Goal: Book appointment/travel/reservation

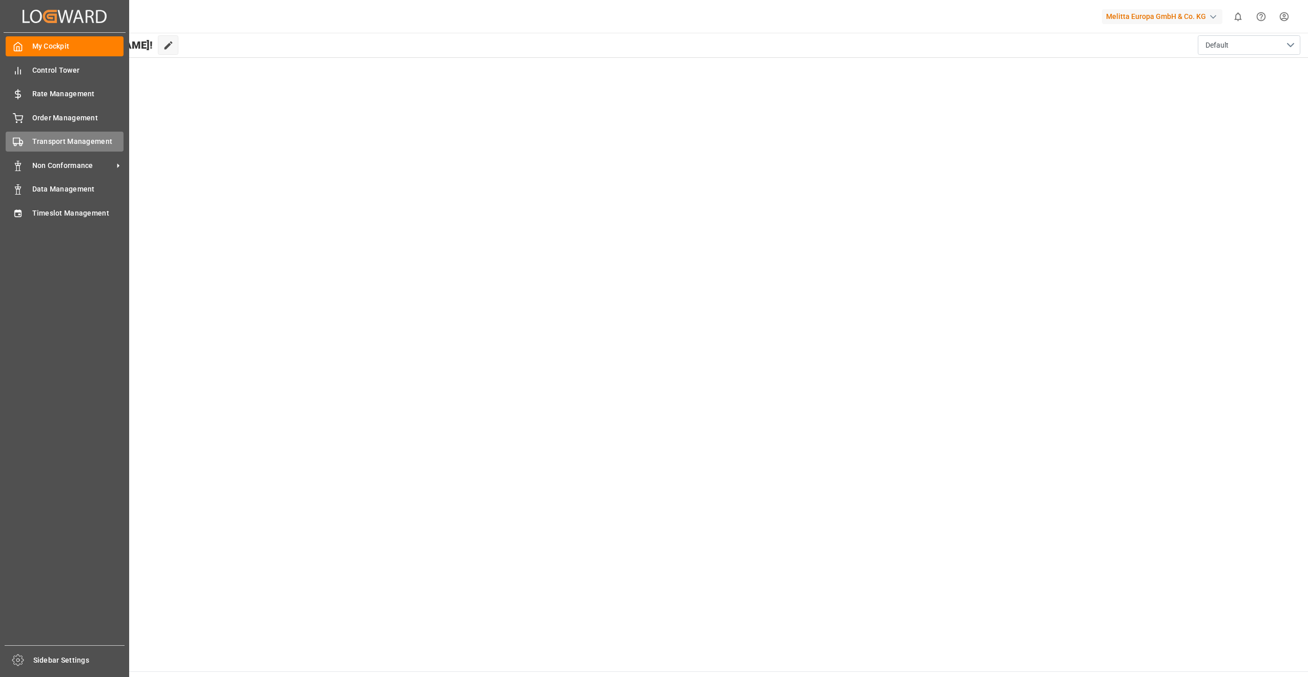
click at [71, 144] on span "Transport Management" at bounding box center [78, 141] width 92 height 11
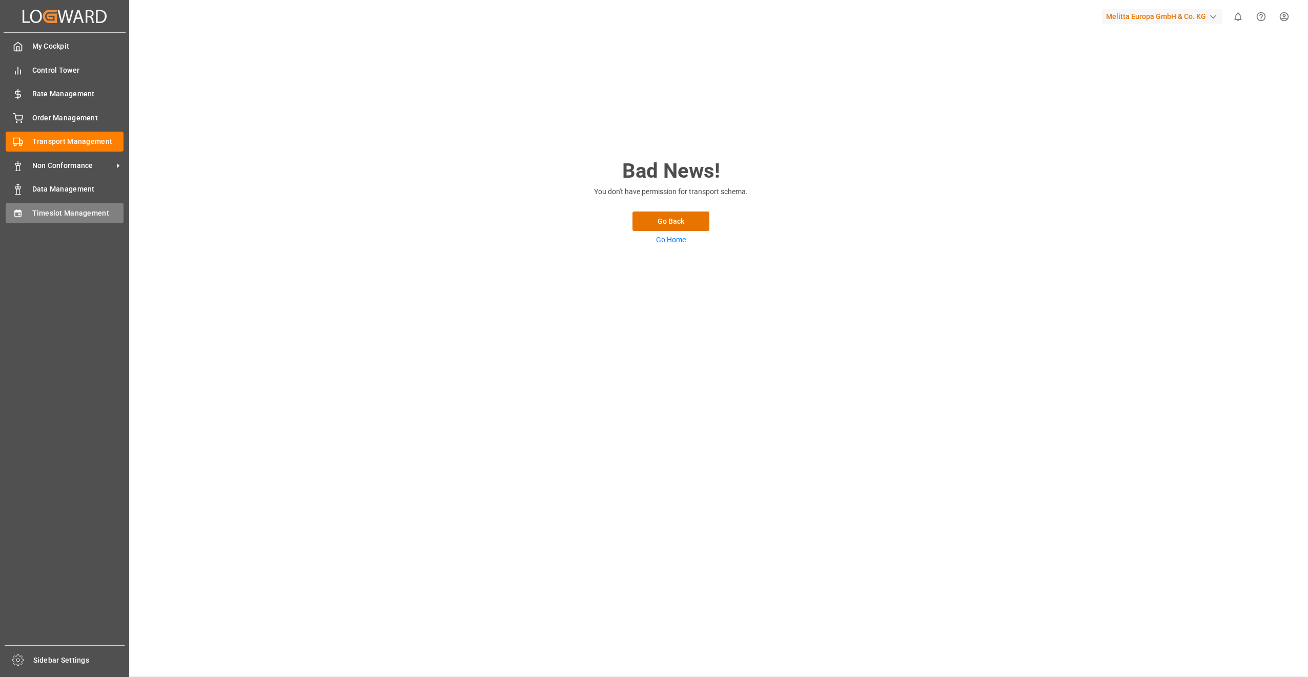
click at [71, 215] on span "Timeslot Management" at bounding box center [78, 213] width 92 height 11
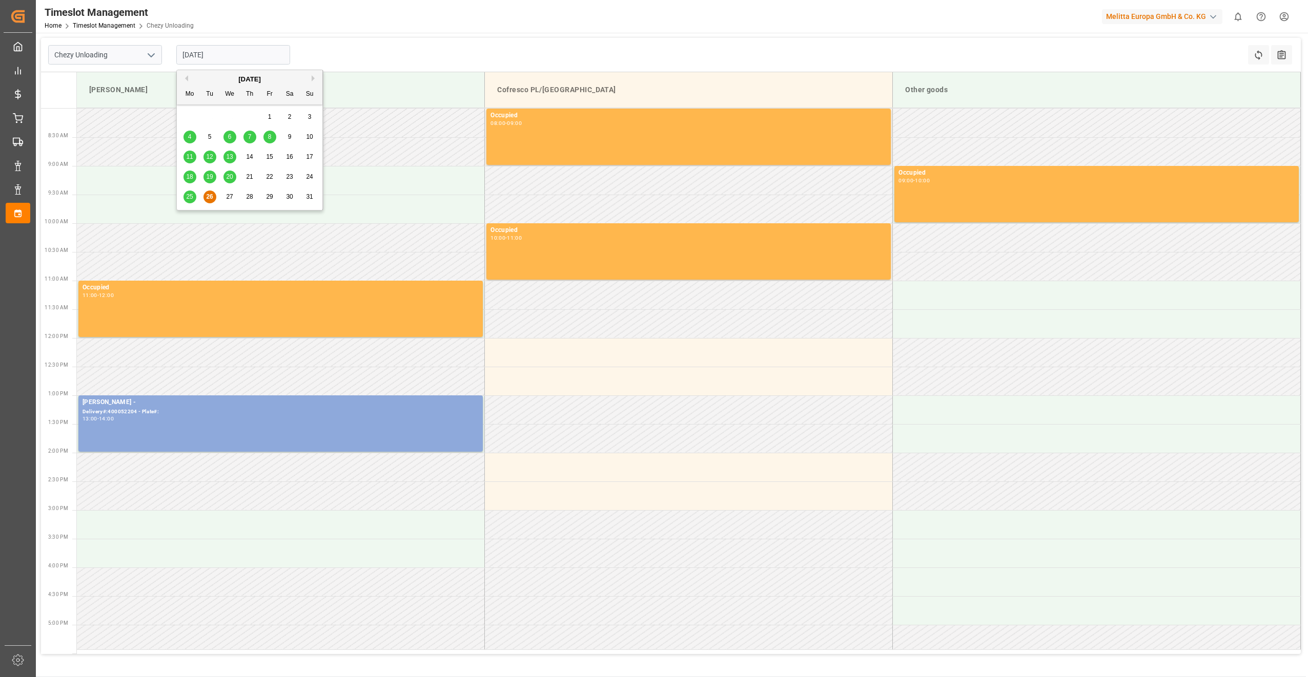
click at [249, 54] on input "[DATE]" at bounding box center [233, 54] width 114 height 19
click at [247, 200] on span "28" at bounding box center [249, 196] width 7 height 7
type input "[DATE]"
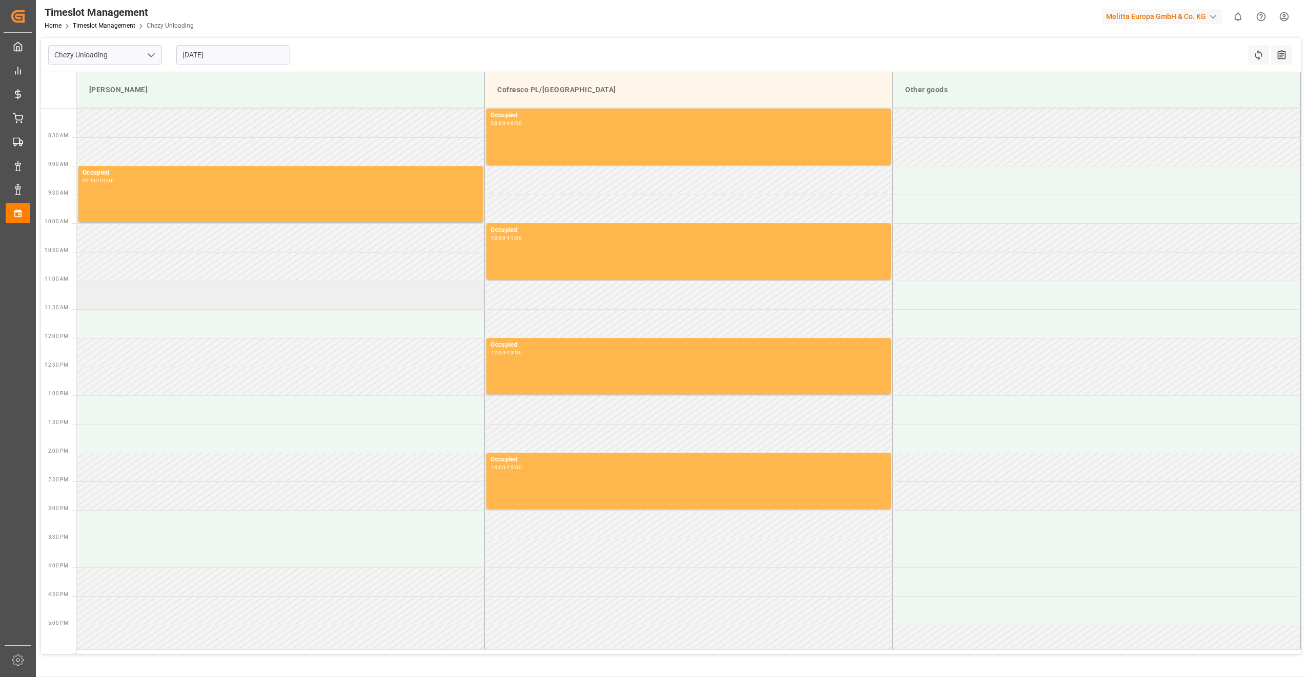
click at [179, 295] on td at bounding box center [281, 295] width 408 height 29
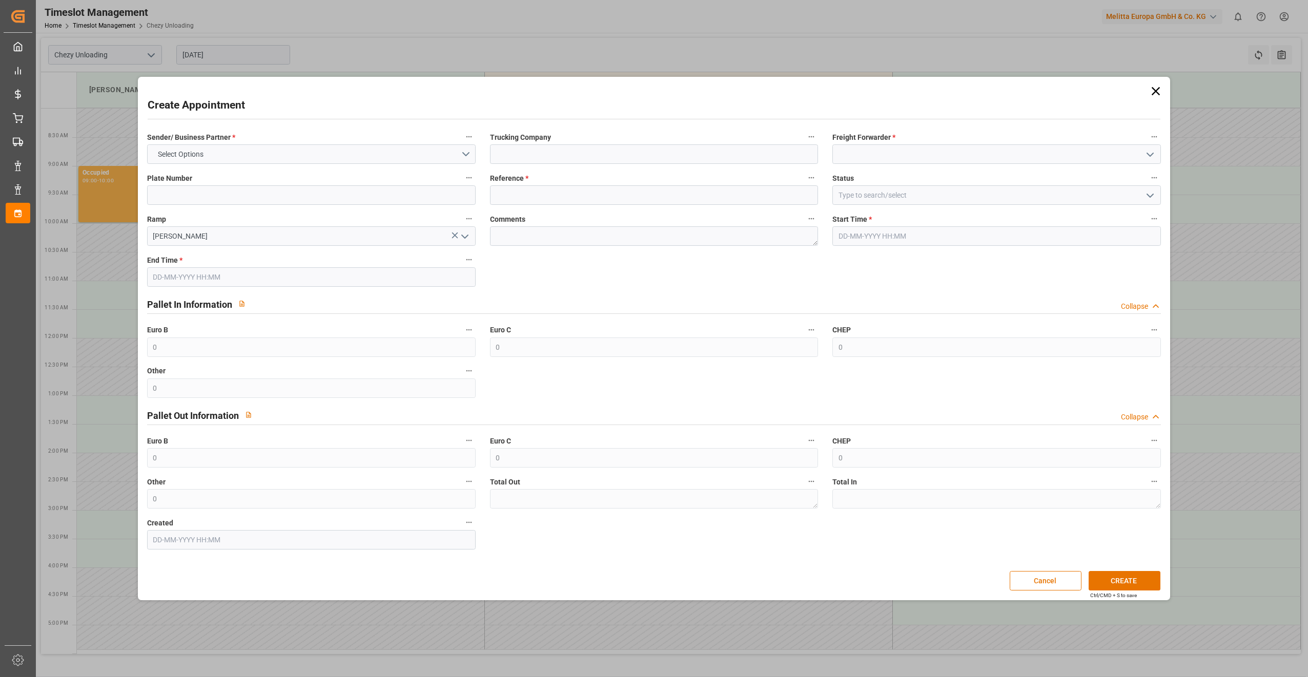
type input "[DATE] 11:00"
type input "[DATE] 12:00"
click at [207, 162] on button "Select Options" at bounding box center [311, 153] width 328 height 19
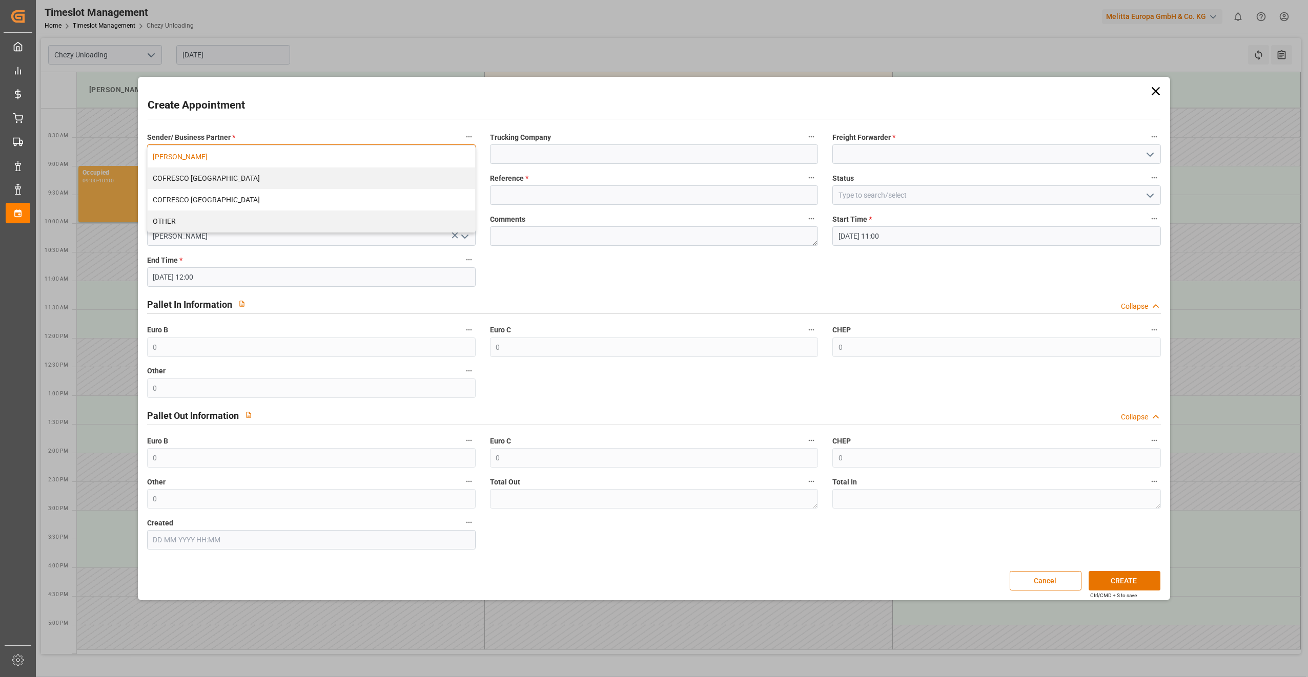
click at [207, 160] on div "[PERSON_NAME]" at bounding box center [311, 157] width 327 height 22
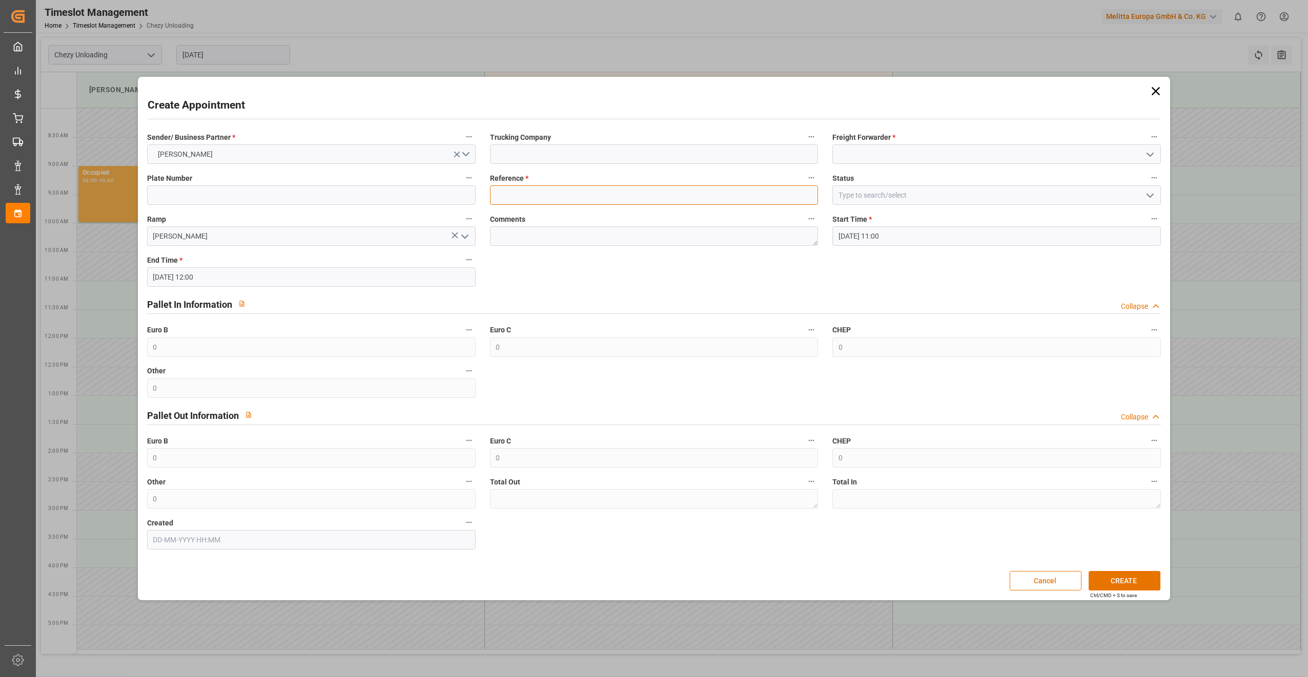
click at [531, 191] on input at bounding box center [654, 194] width 328 height 19
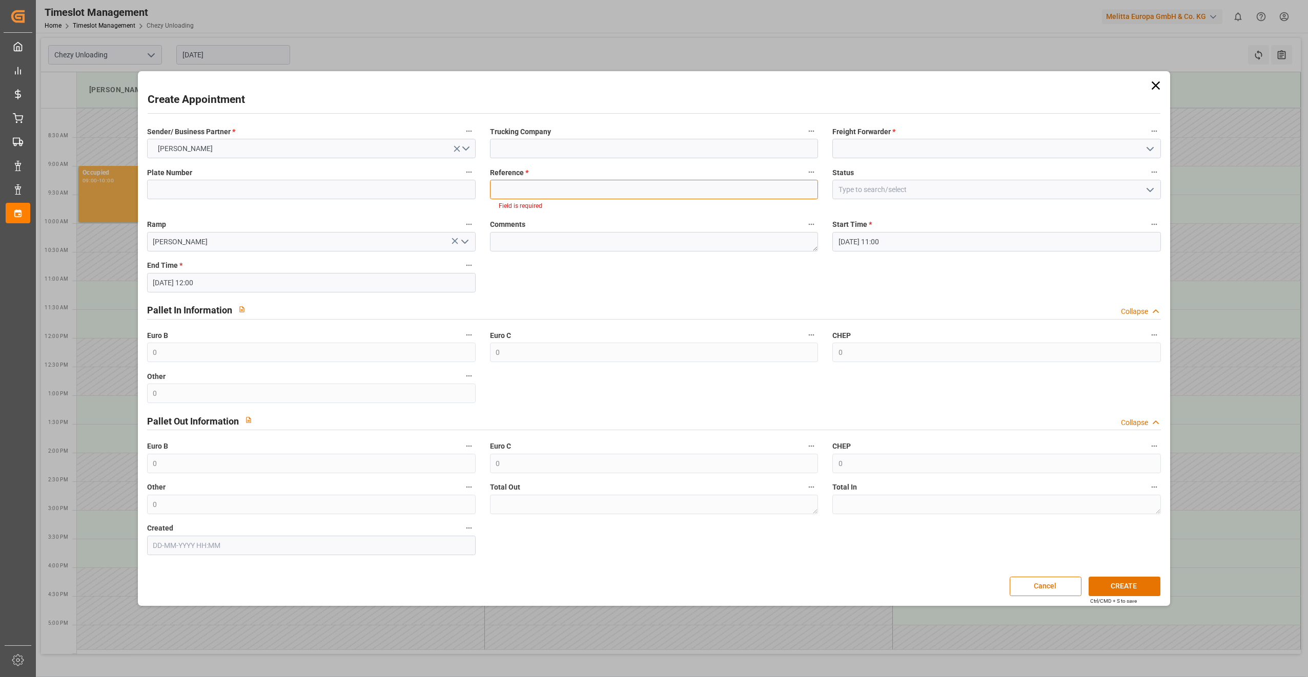
click at [571, 187] on input at bounding box center [654, 189] width 328 height 19
paste input "400052324"
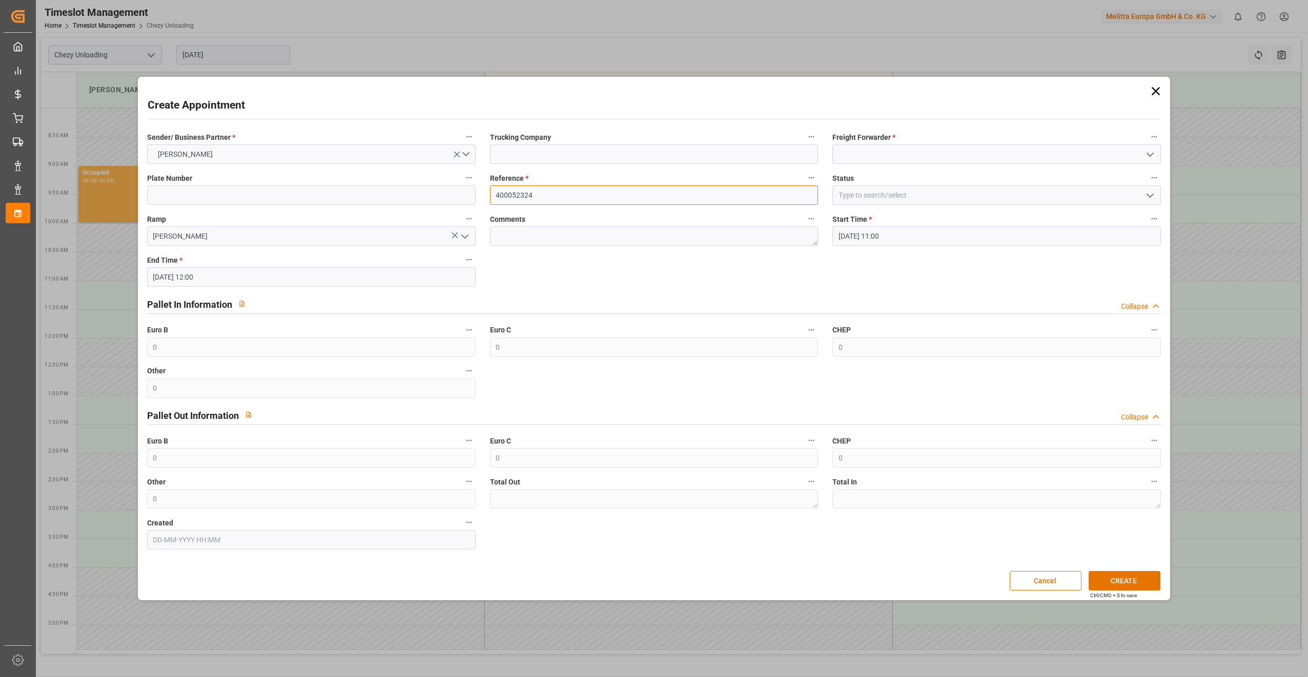
type input "400052324"
click at [898, 163] on input at bounding box center [996, 153] width 328 height 19
click at [1146, 152] on icon "open menu" at bounding box center [1150, 155] width 12 height 12
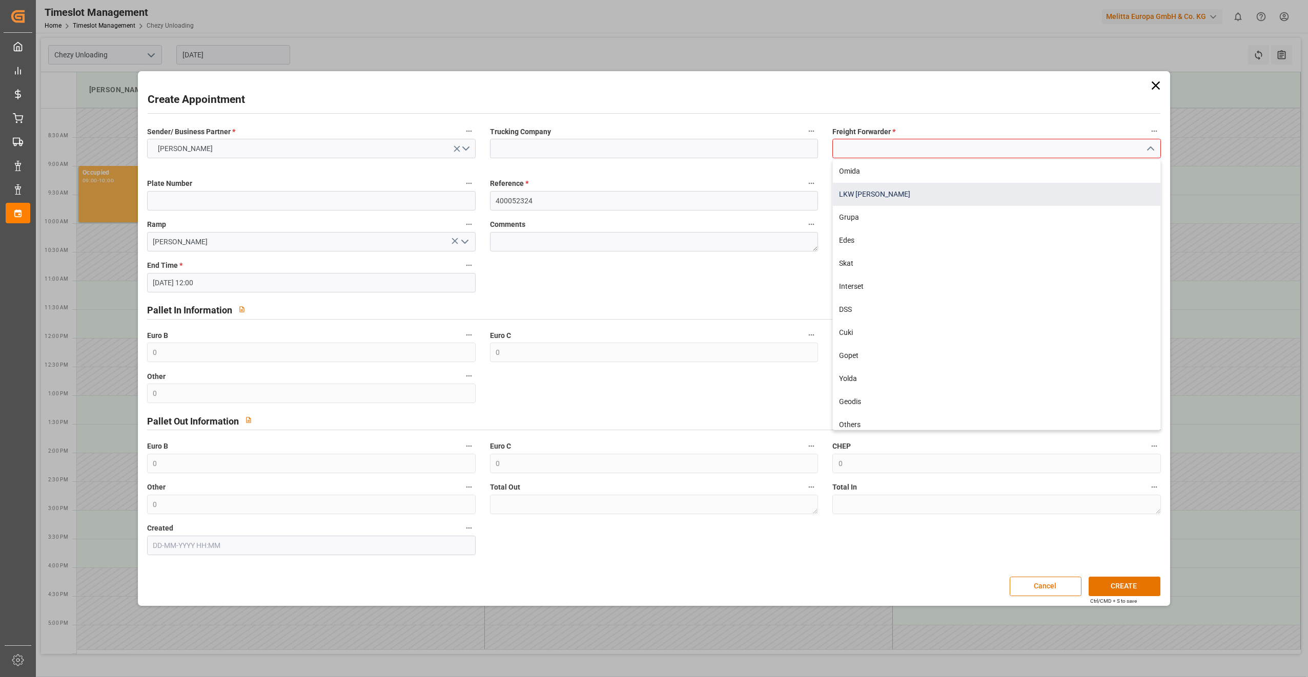
click at [982, 198] on div "LKW [PERSON_NAME]" at bounding box center [996, 194] width 327 height 23
type input "LKW [PERSON_NAME]"
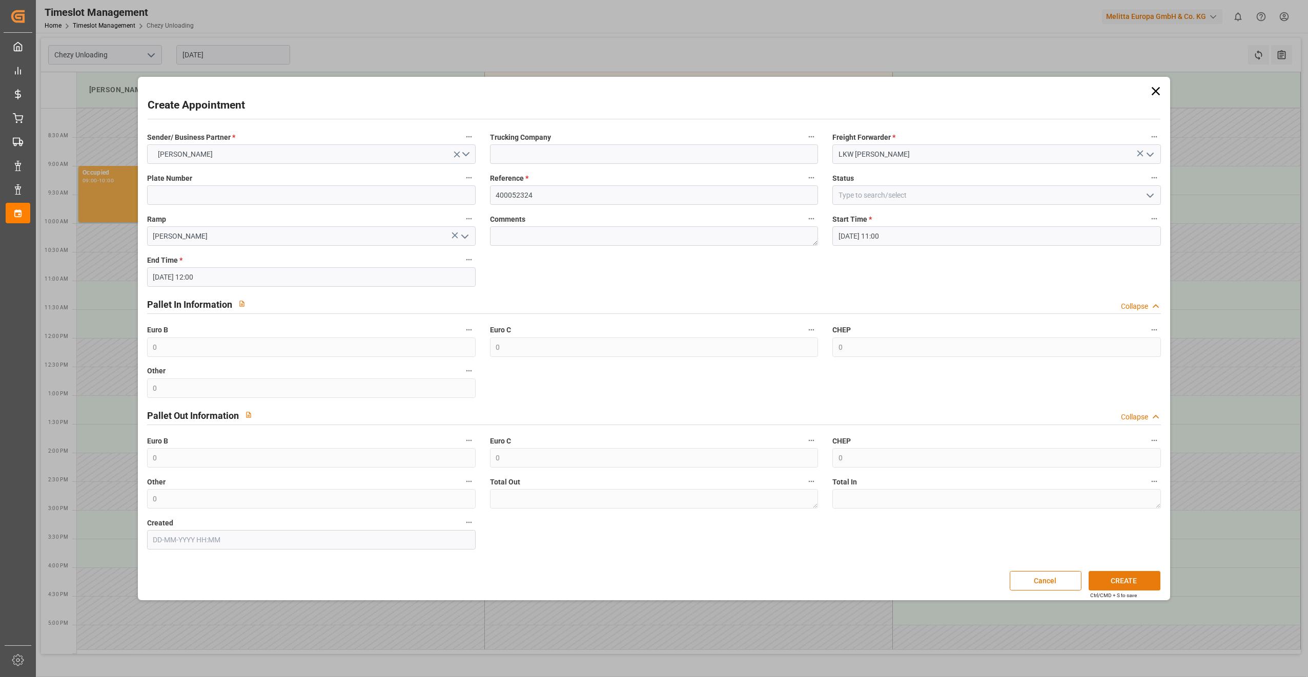
click at [1117, 583] on button "CREATE" at bounding box center [1124, 580] width 72 height 19
